Goal: Check status: Check status

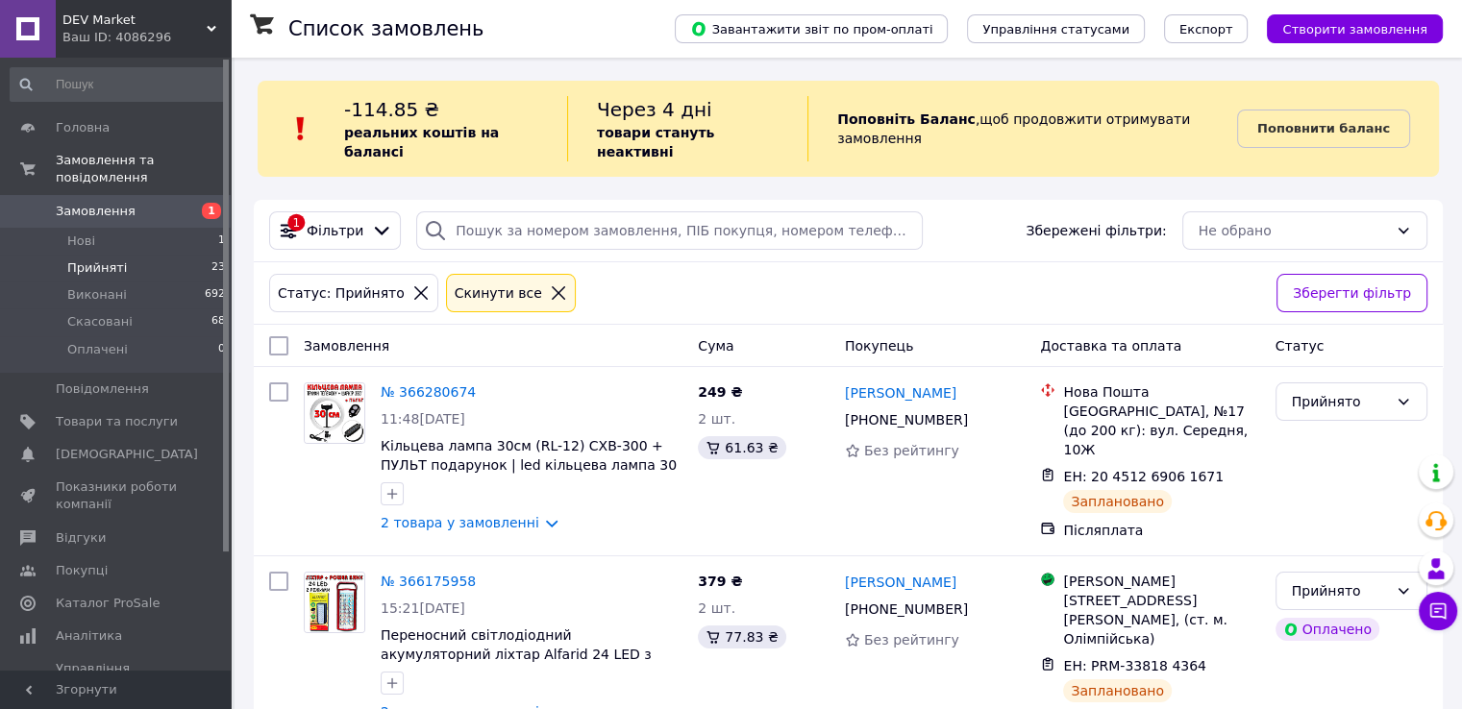
click at [178, 195] on link "Замовлення 1" at bounding box center [118, 211] width 236 height 33
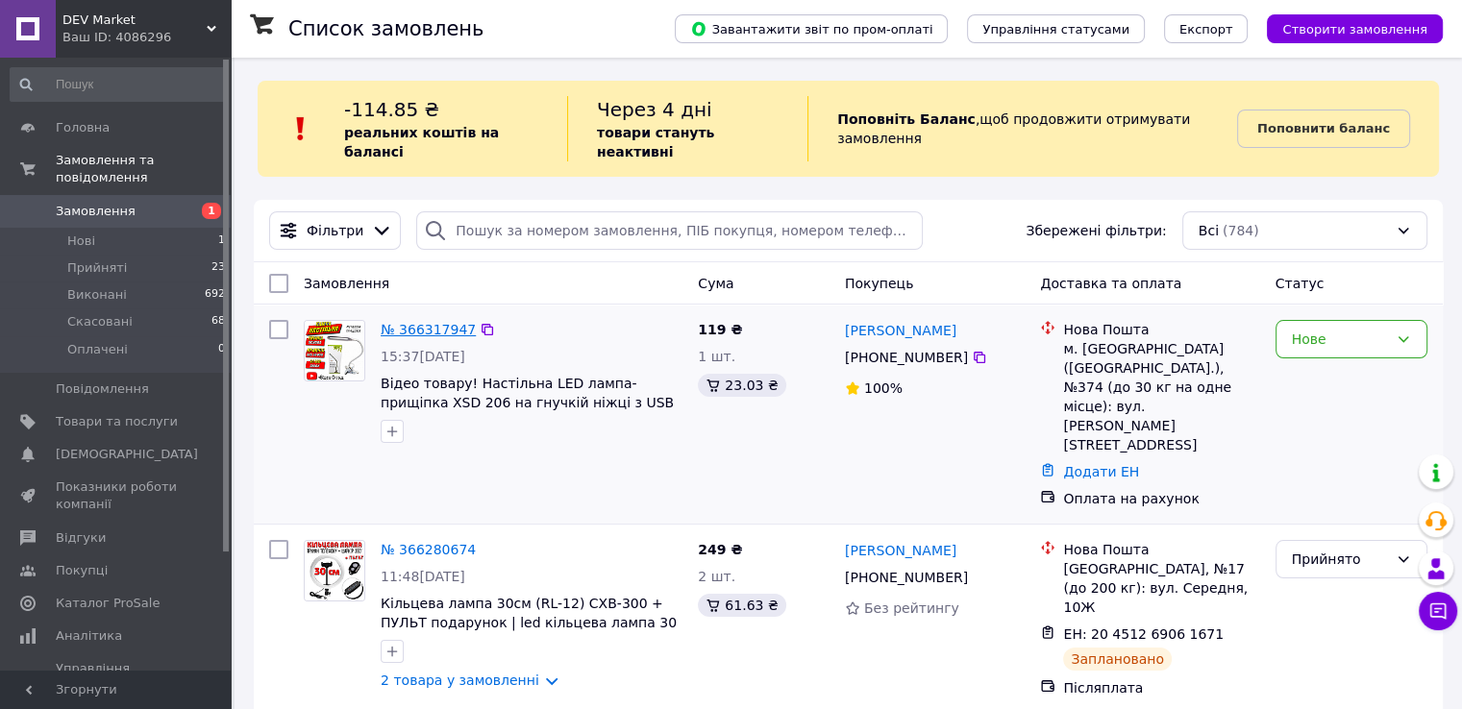
click at [443, 322] on link "№ 366317947" at bounding box center [428, 329] width 95 height 15
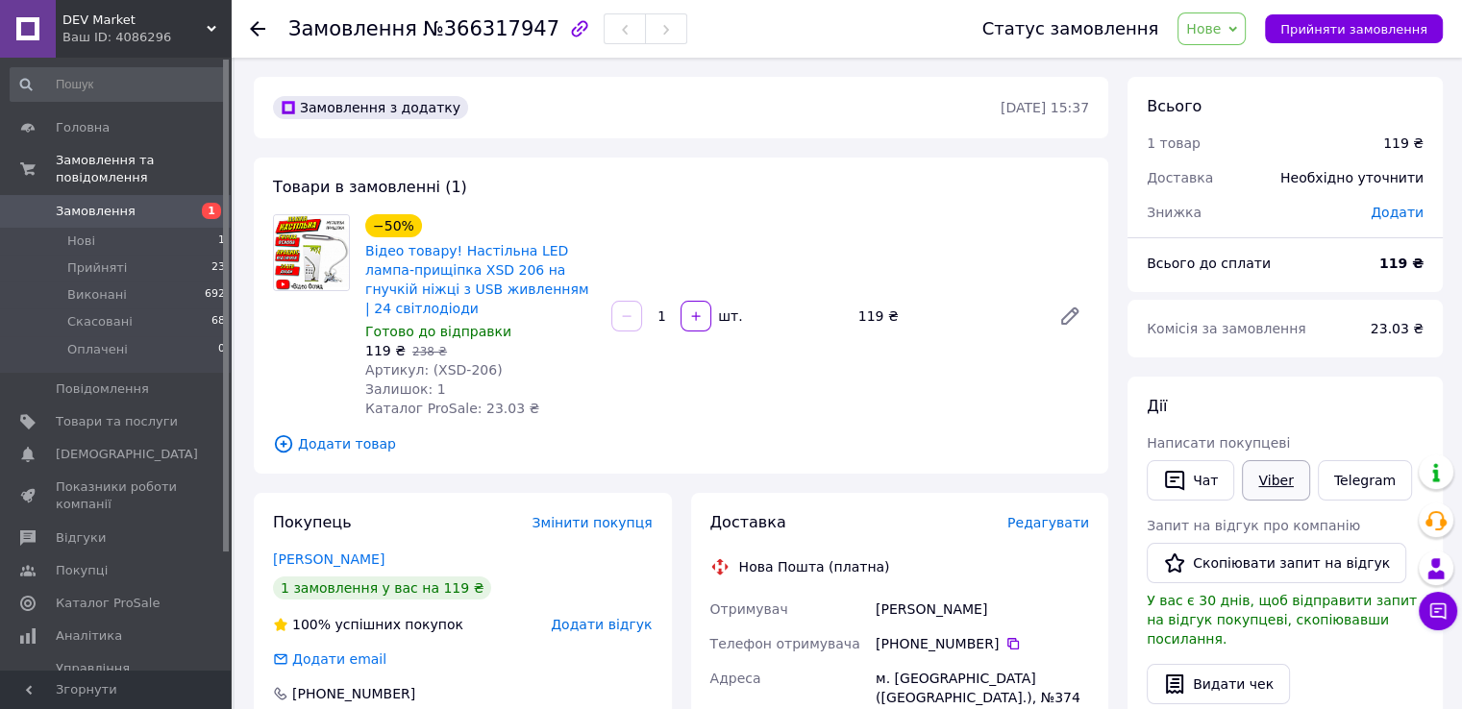
click at [1261, 483] on link "Viber" at bounding box center [1275, 480] width 67 height 40
drag, startPoint x: 527, startPoint y: 33, endPoint x: 411, endPoint y: 30, distance: 115.4
click at [423, 30] on span "№366317947" at bounding box center [491, 28] width 136 height 23
copy span "№366317947"
